Goal: Complete application form

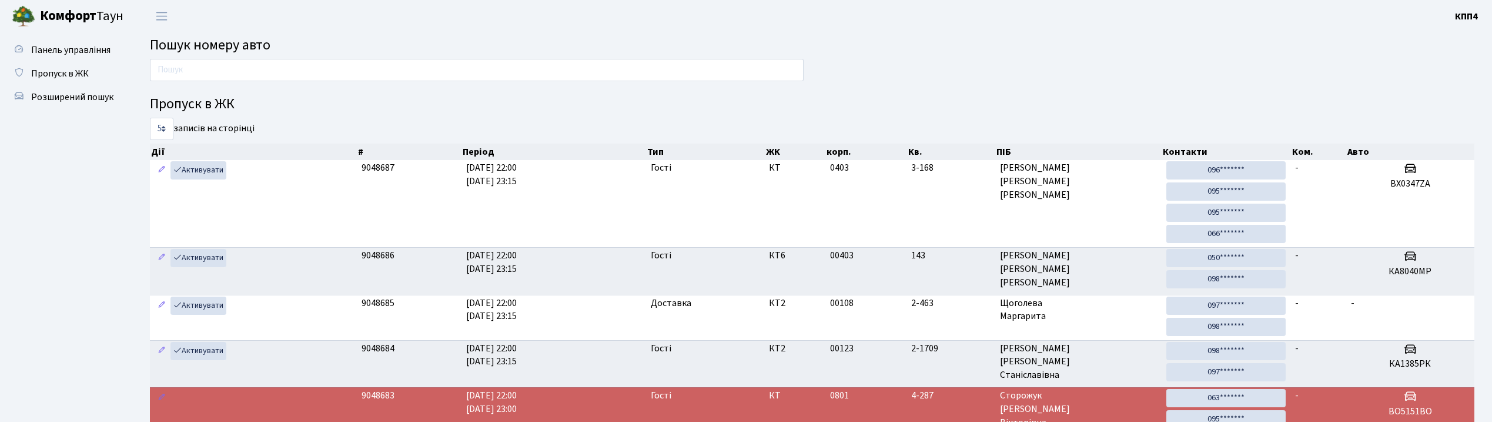
scroll to position [63, 0]
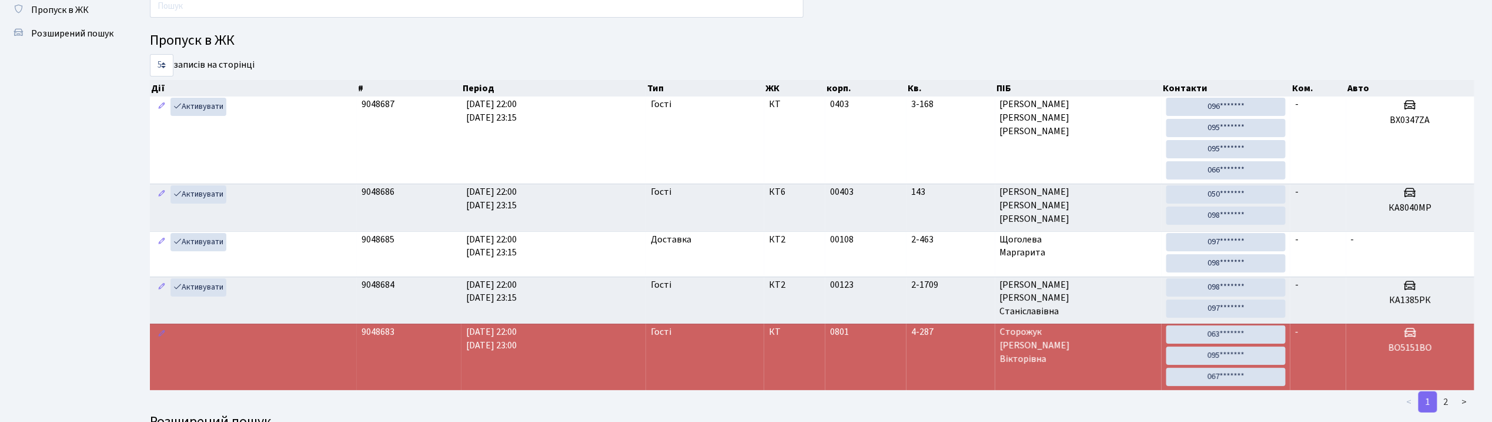
click at [203, 13] on input "text" at bounding box center [477, 6] width 654 height 22
type input "3"
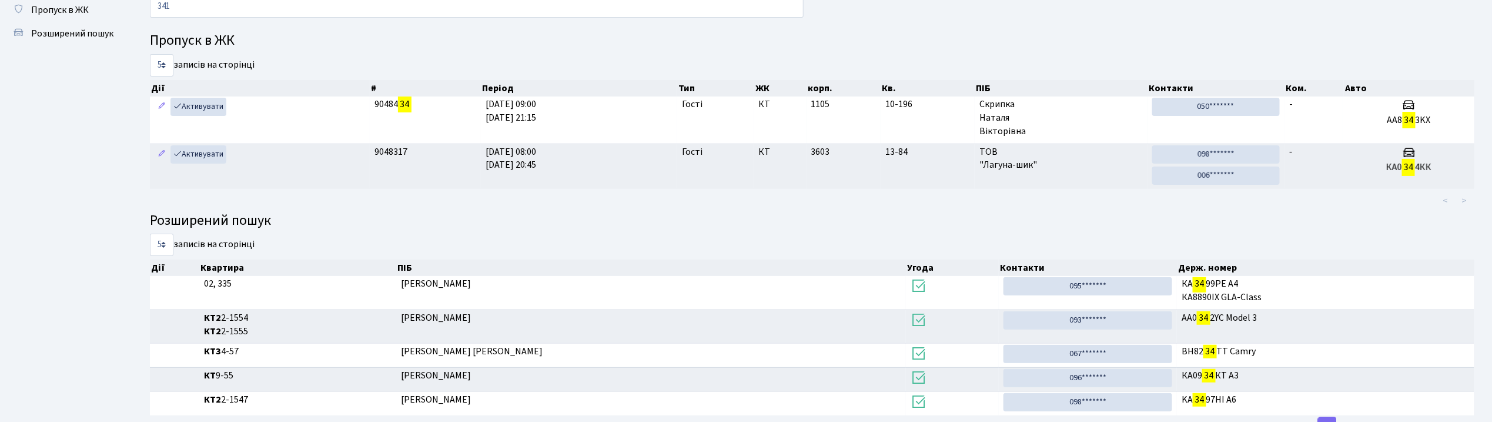
type input "3411"
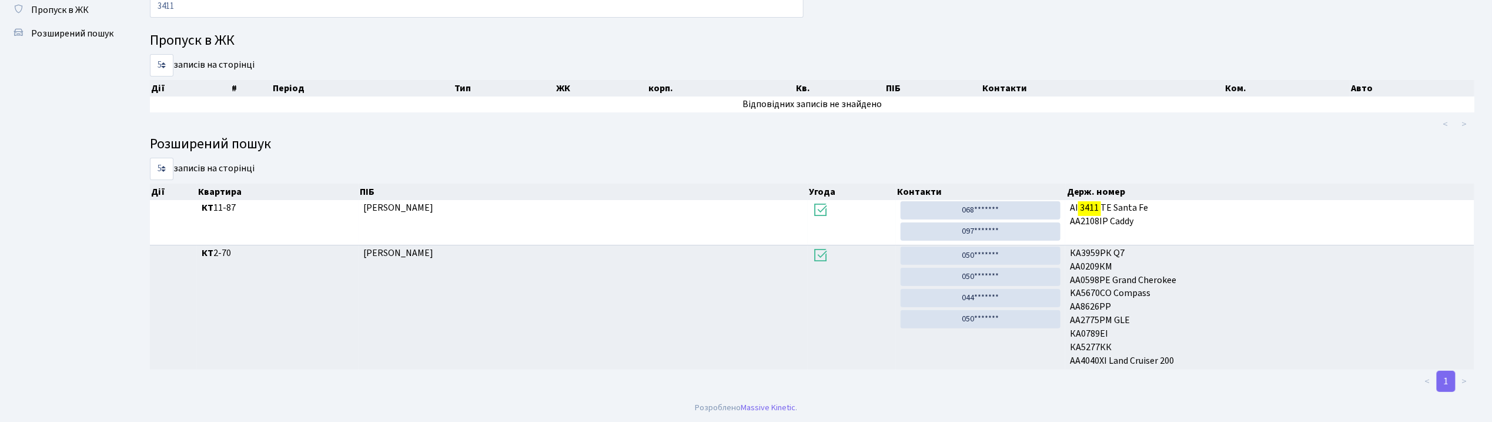
scroll to position [65, 0]
